Goal: Information Seeking & Learning: Find contact information

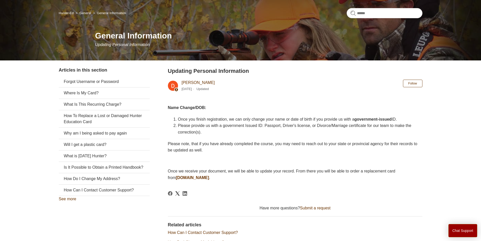
scroll to position [76, 0]
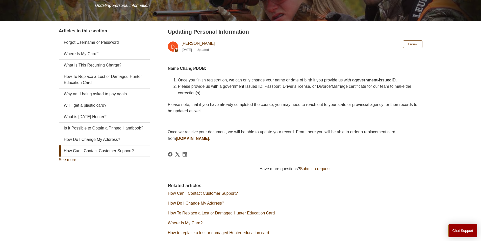
click at [133, 156] on link "How Can I Contact Customer Support?" at bounding box center [104, 150] width 91 height 11
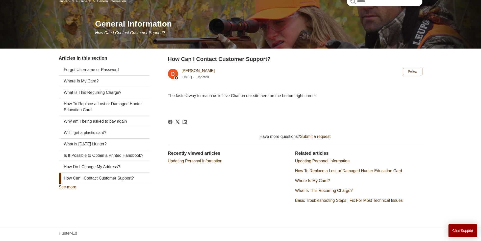
scroll to position [56, 0]
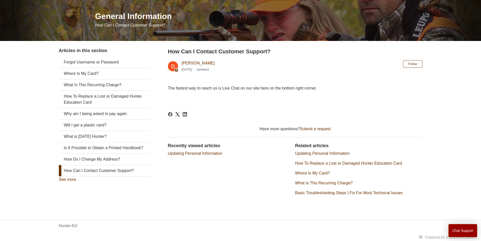
click at [206, 155] on link "Updating Personal Information" at bounding box center [195, 153] width 55 height 4
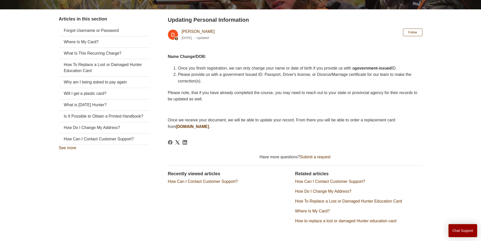
scroll to position [102, 0]
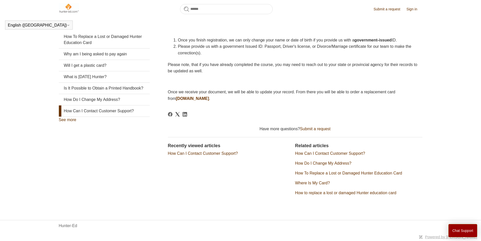
click at [72, 116] on link "How Can I Contact Customer Support?" at bounding box center [104, 110] width 91 height 11
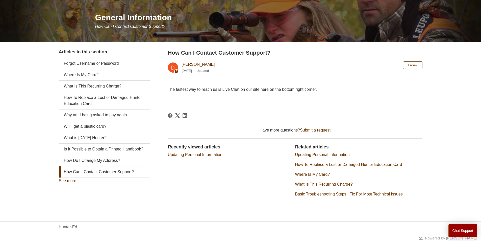
scroll to position [56, 0]
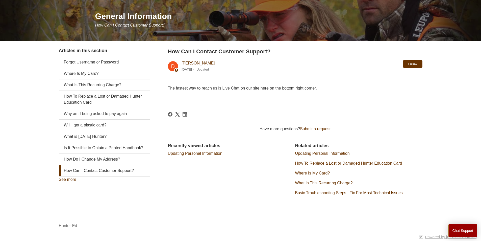
click at [412, 60] on button "Follow" at bounding box center [412, 64] width 19 height 8
